Goal: Information Seeking & Learning: Check status

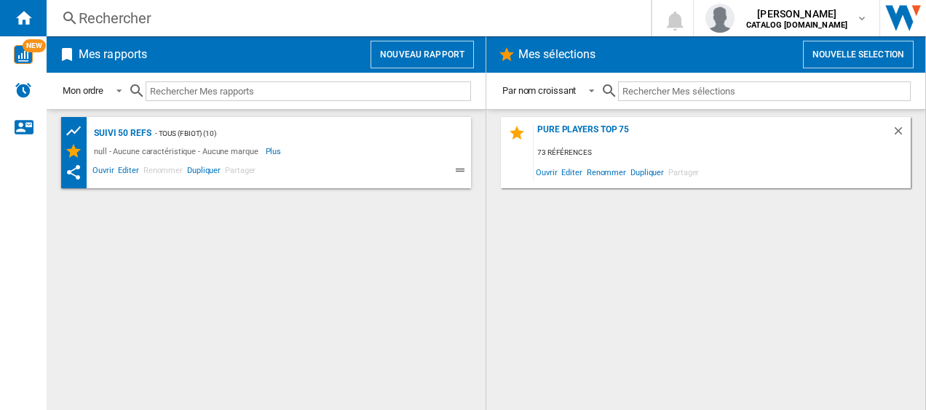
click at [135, 21] on div "Rechercher" at bounding box center [346, 18] width 534 height 20
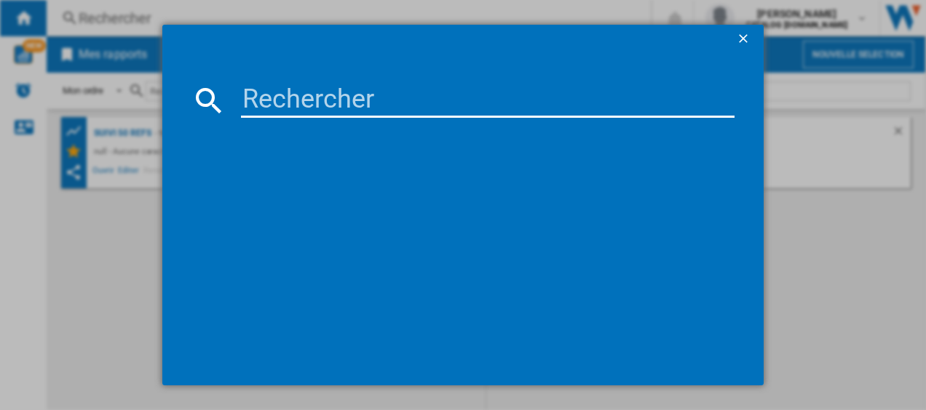
click at [253, 99] on input at bounding box center [488, 100] width 494 height 35
type input "AM312010"
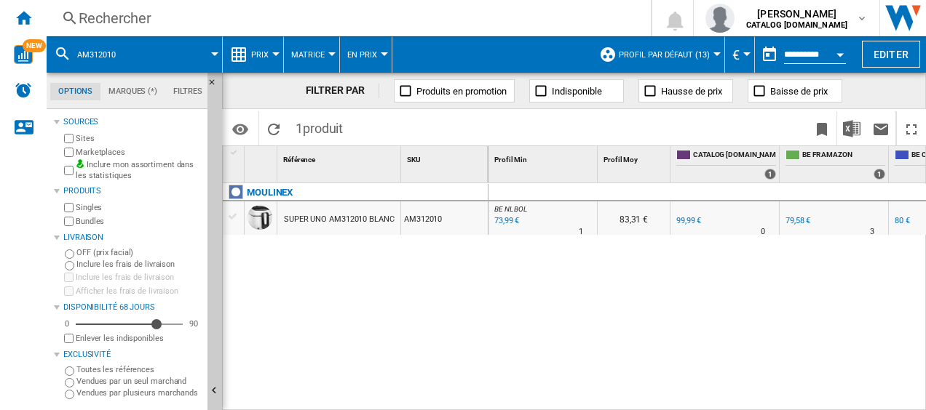
click at [506, 222] on div "73,99 €" at bounding box center [505, 221] width 27 height 15
click at [509, 223] on div "73,99 €" at bounding box center [505, 221] width 27 height 15
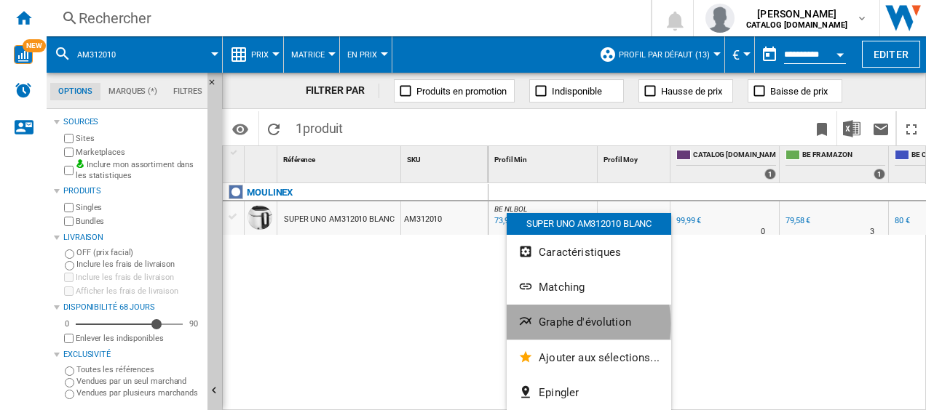
click at [566, 324] on span "Graphe d'évolution" at bounding box center [584, 322] width 92 height 13
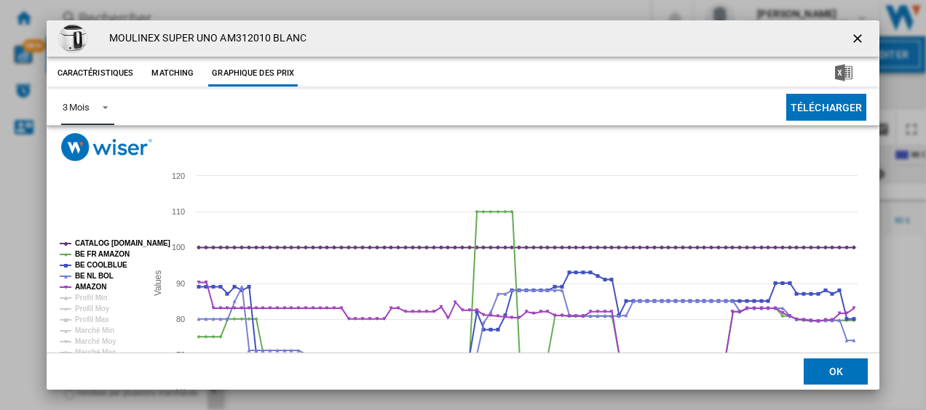
click at [103, 105] on span "Product popup" at bounding box center [100, 106] width 17 height 13
click at [89, 144] on div "6 Mois" at bounding box center [75, 142] width 27 height 13
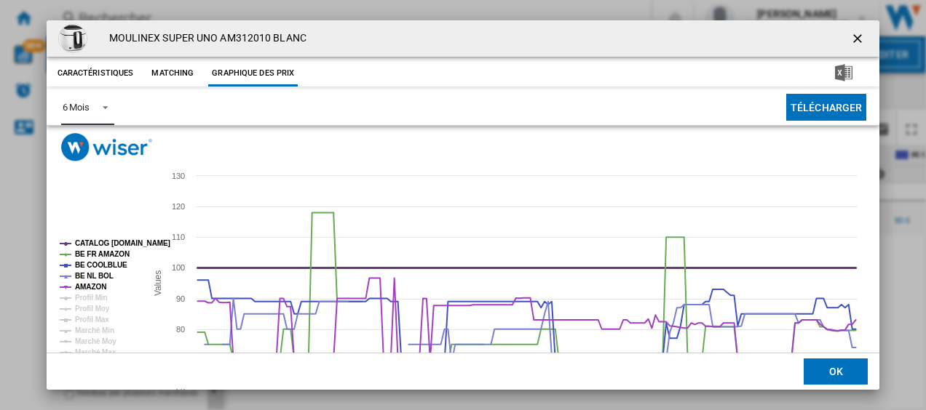
click at [116, 241] on tspan "CATALOG [DOMAIN_NAME]" at bounding box center [122, 243] width 95 height 8
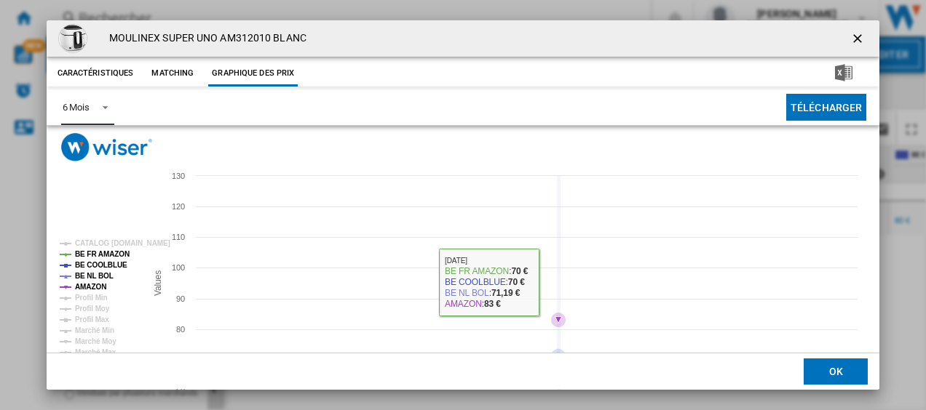
scroll to position [99, 0]
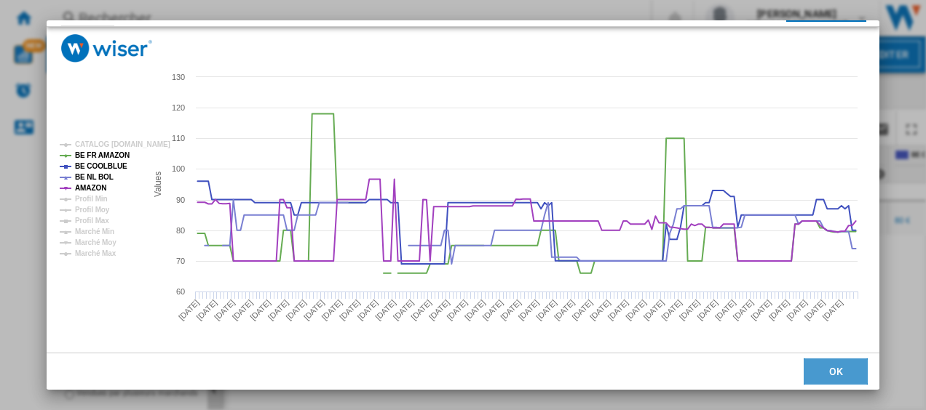
click at [834, 369] on button "OK" at bounding box center [835, 372] width 64 height 26
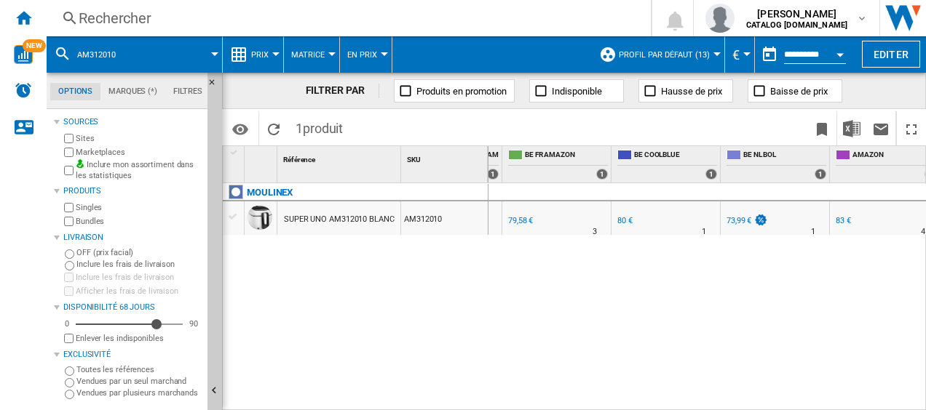
scroll to position [0, 290]
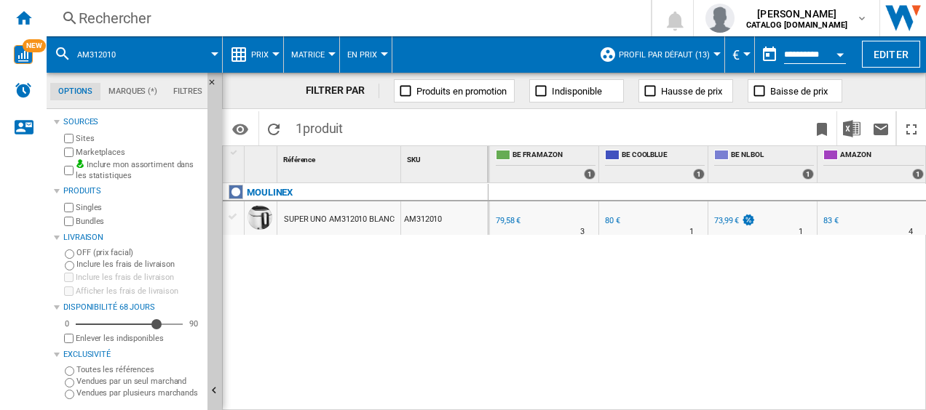
click at [140, 20] on div "Rechercher" at bounding box center [346, 18] width 534 height 20
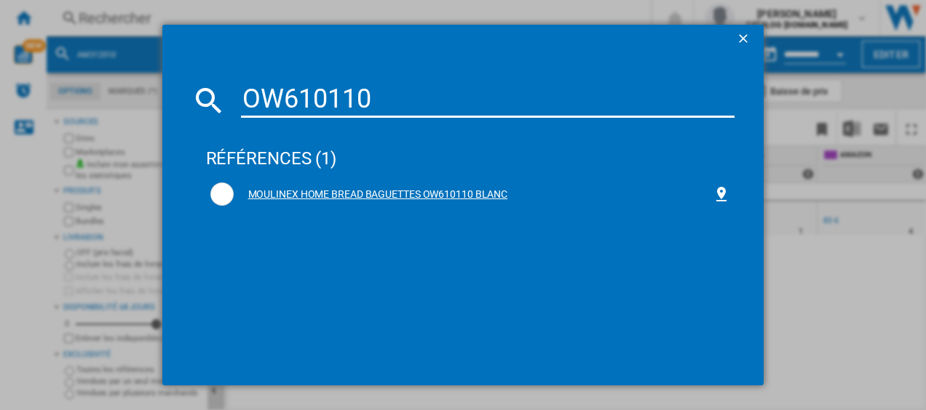
type input "OW610110"
click at [317, 194] on div "MOULINEX HOME BREAD BAGUETTES OW610110 BLANC" at bounding box center [473, 195] width 479 height 15
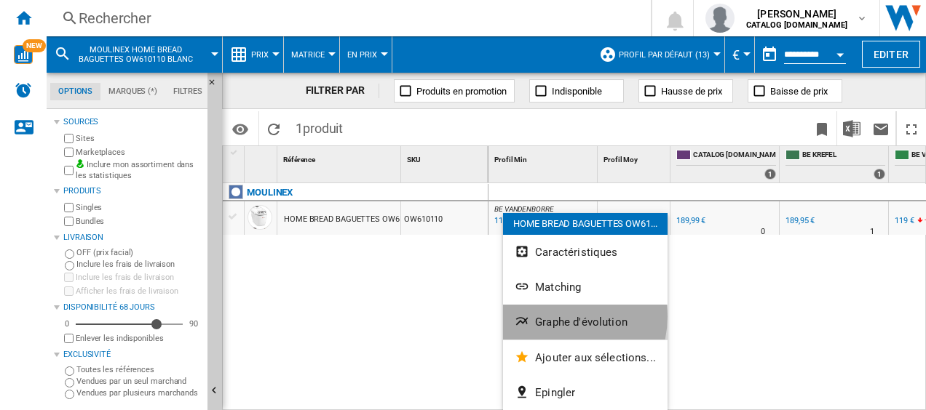
click at [554, 317] on span "Graphe d'évolution" at bounding box center [581, 322] width 92 height 13
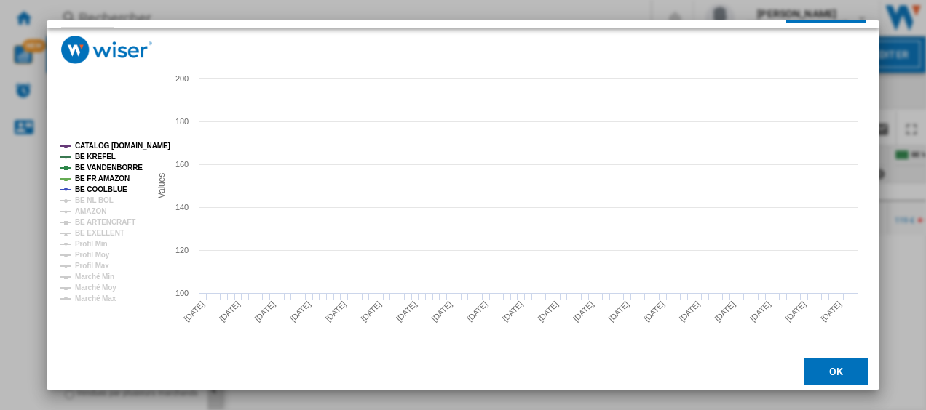
scroll to position [99, 0]
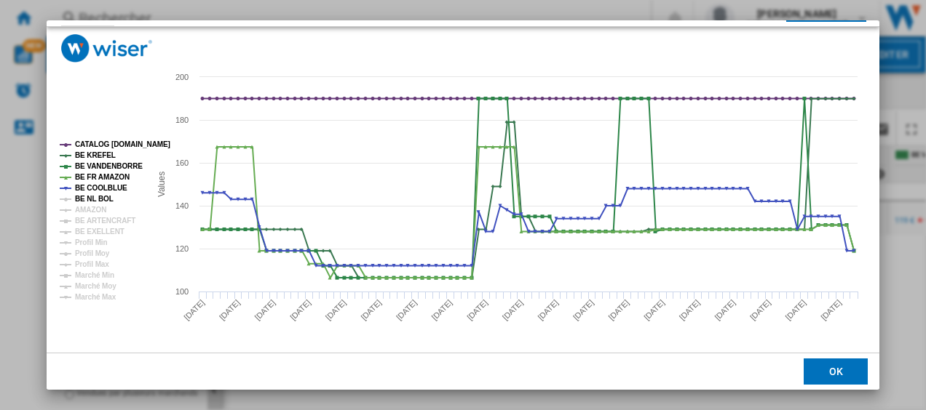
click at [84, 197] on tspan "BE NL BOL" at bounding box center [94, 199] width 39 height 8
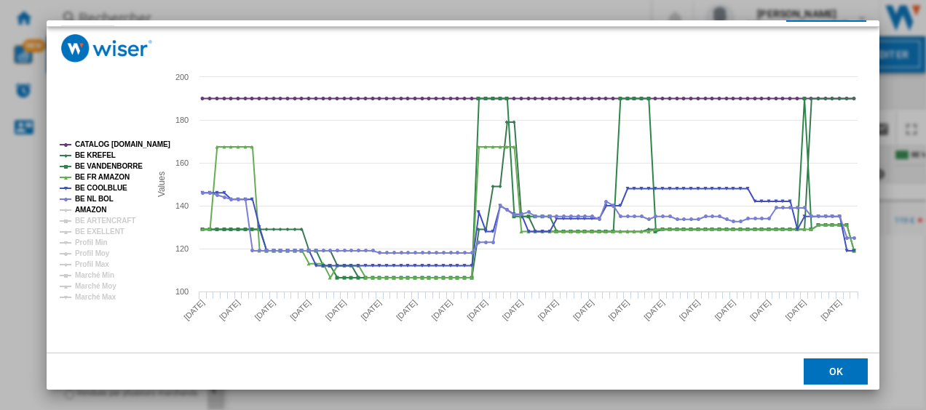
click at [84, 210] on tspan "AMAZON" at bounding box center [90, 210] width 31 height 8
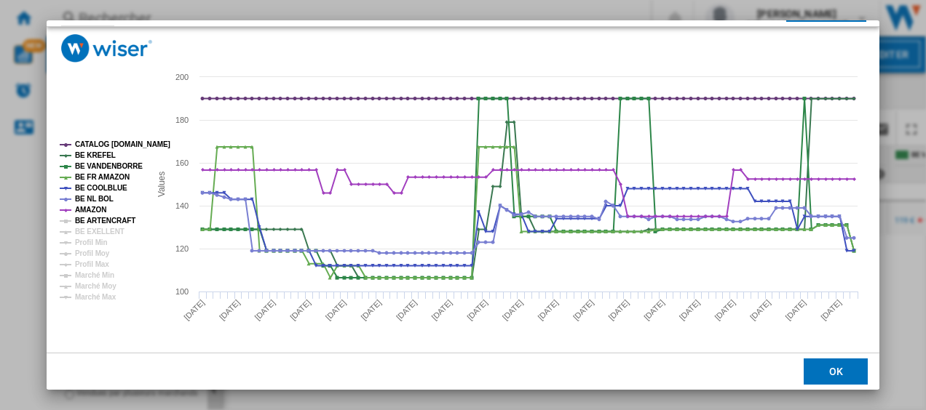
click at [84, 223] on tspan "BE ARTENCRAFT" at bounding box center [105, 221] width 60 height 8
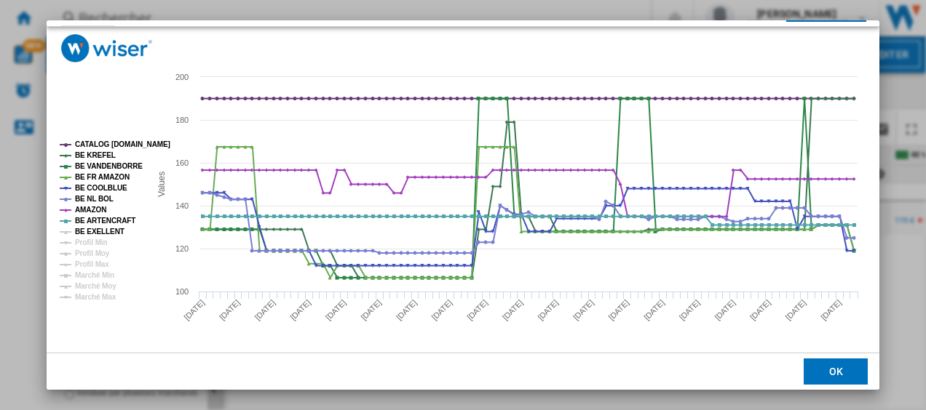
click at [84, 231] on tspan "BE EXELLENT" at bounding box center [99, 232] width 49 height 8
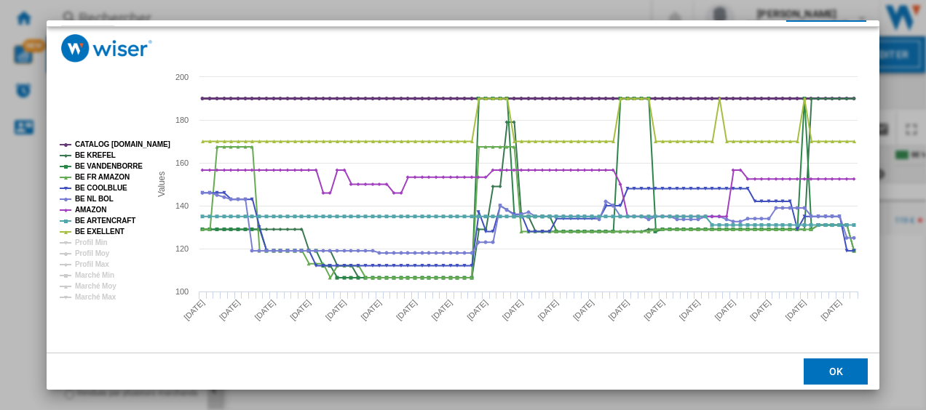
click at [114, 143] on tspan "CATALOG SEB.BE" at bounding box center [122, 144] width 95 height 8
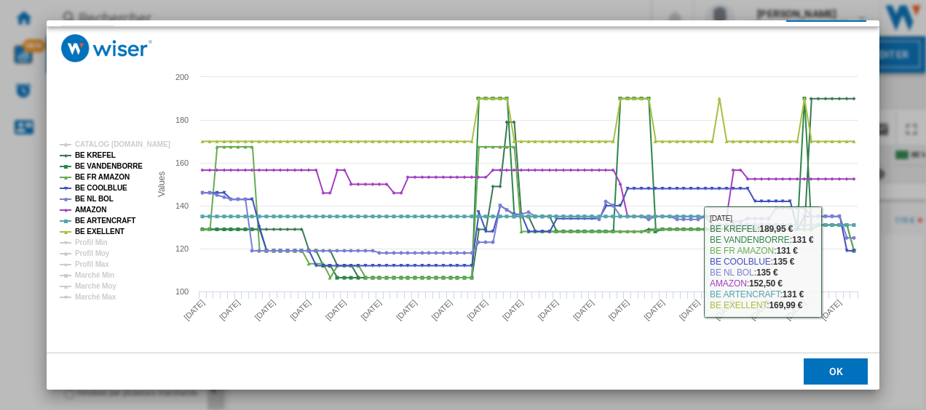
click at [829, 363] on button "OK" at bounding box center [835, 372] width 64 height 26
